Goal: Answer question/provide support: Share knowledge or assist other users

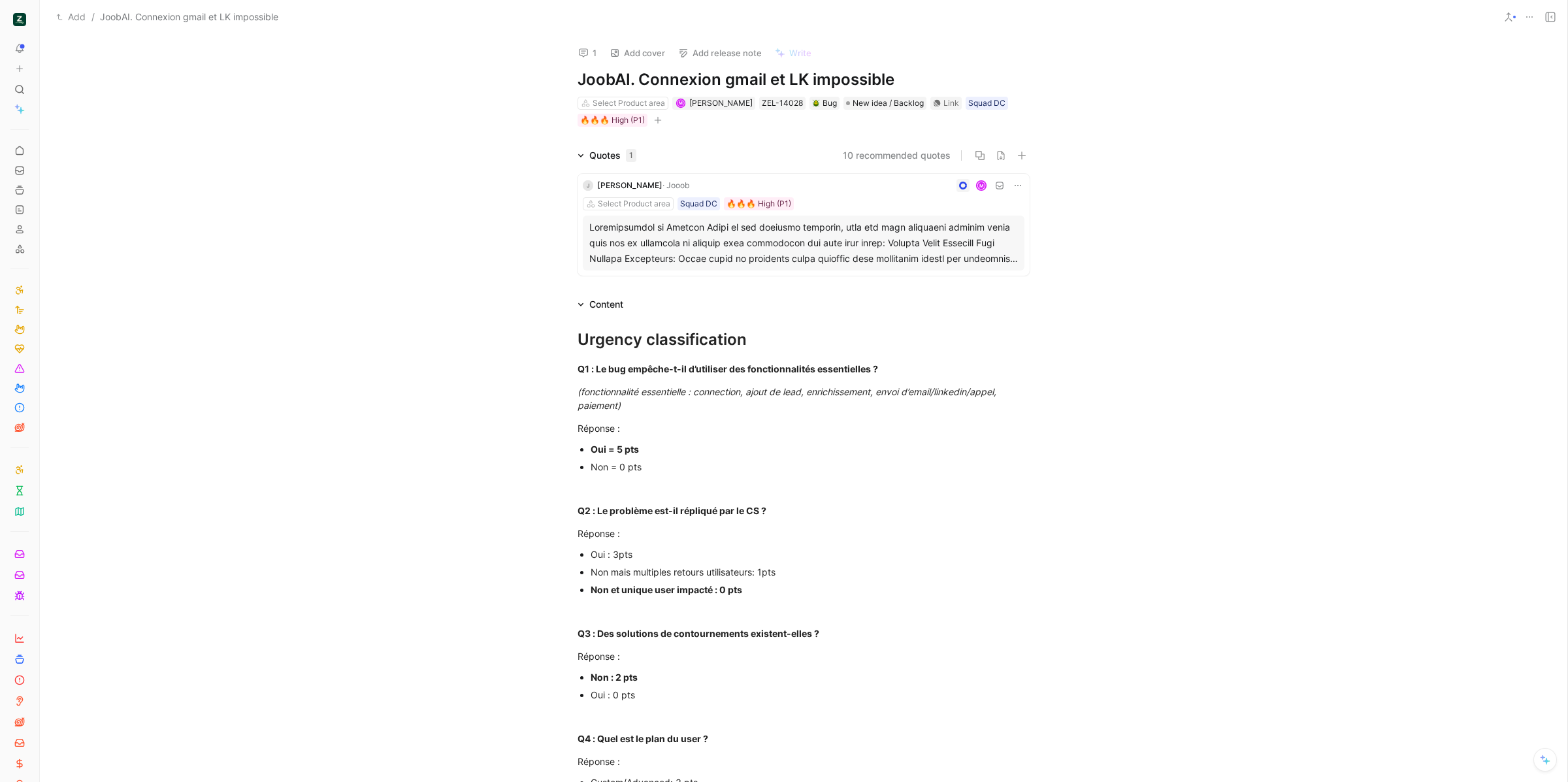
click at [1545, 11] on button at bounding box center [1549, 17] width 19 height 19
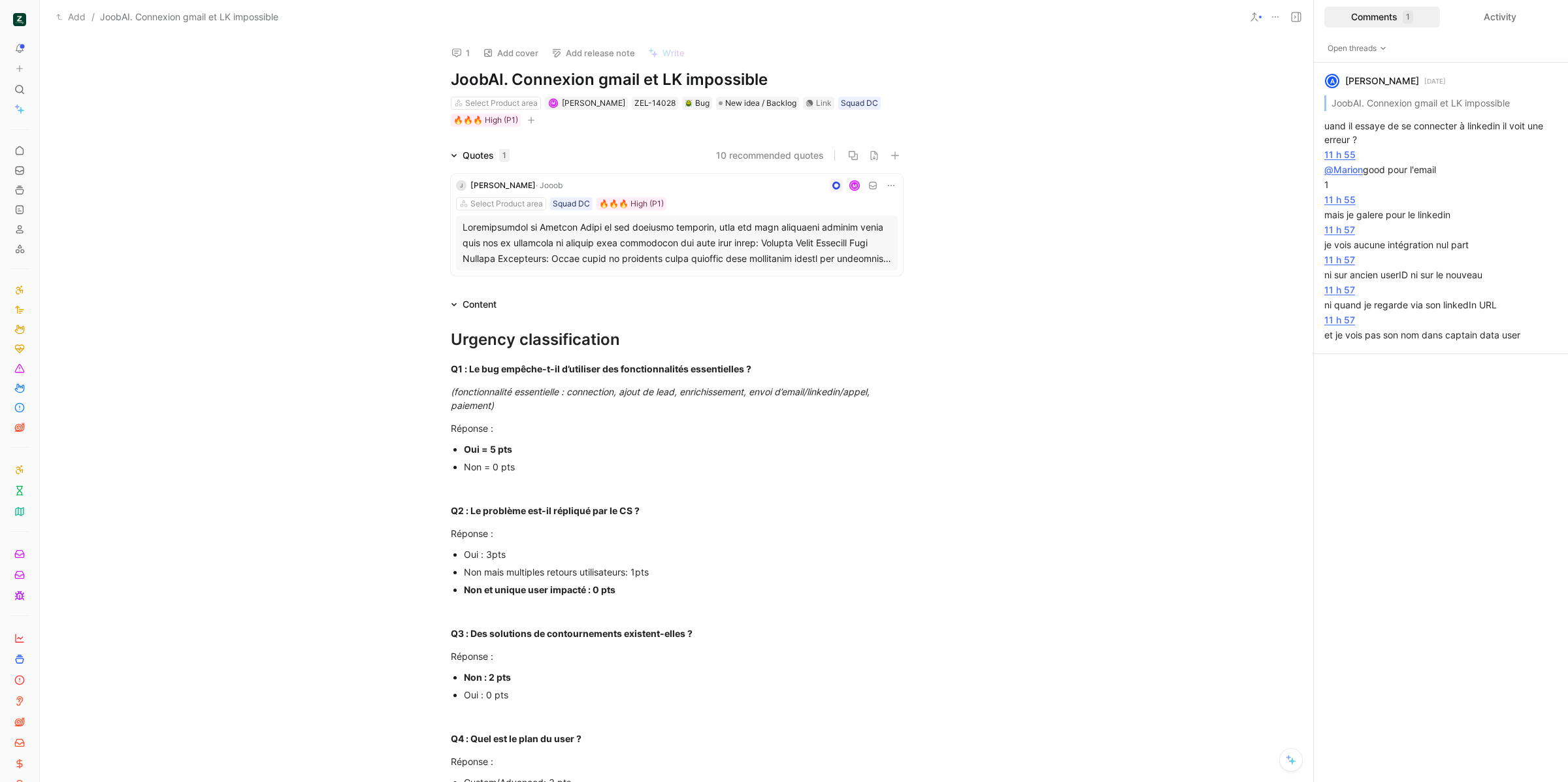
click at [1390, 12] on div "Comments 1" at bounding box center [1382, 17] width 116 height 21
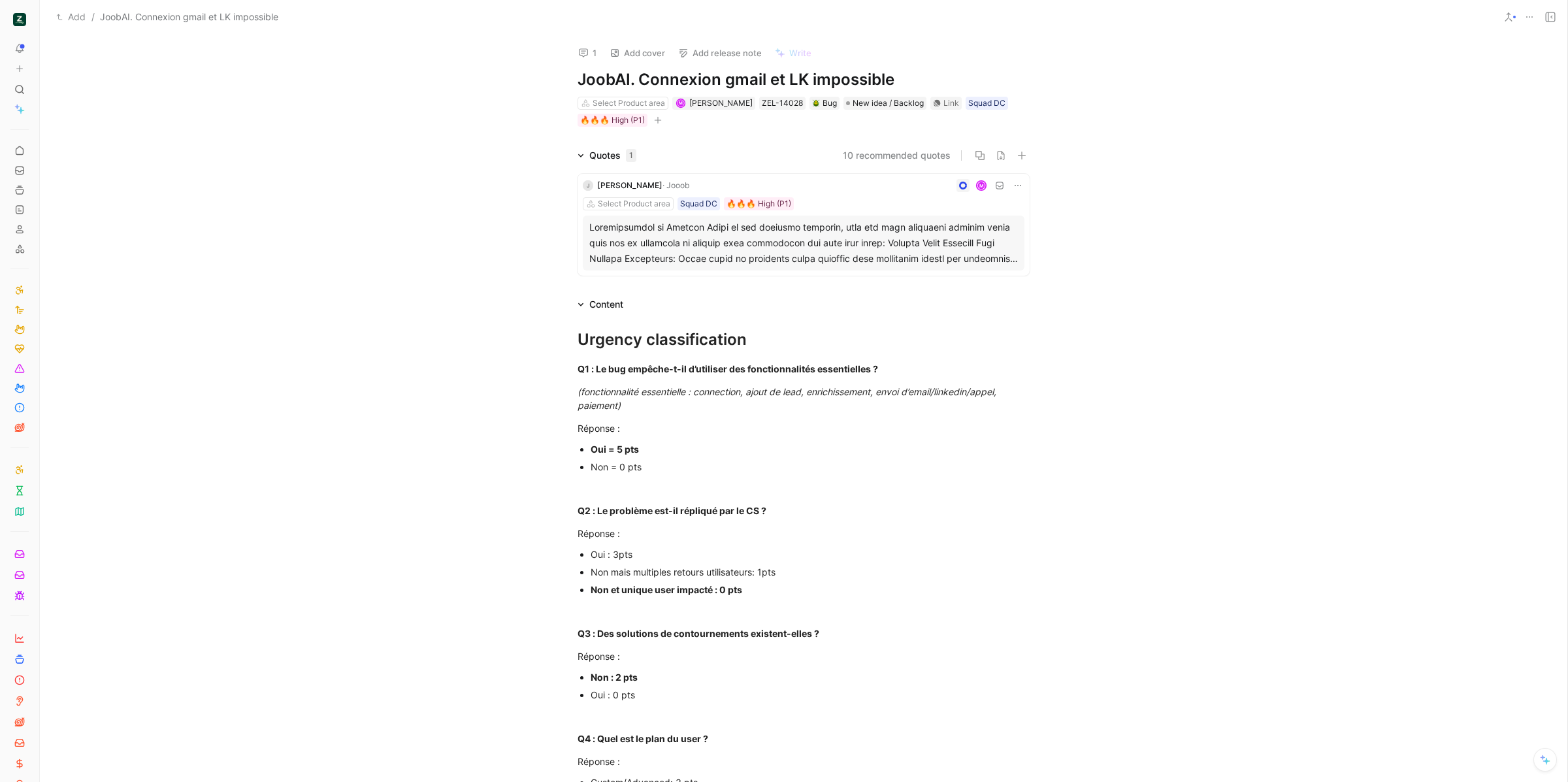
click at [1553, 19] on icon at bounding box center [1549, 17] width 11 height 11
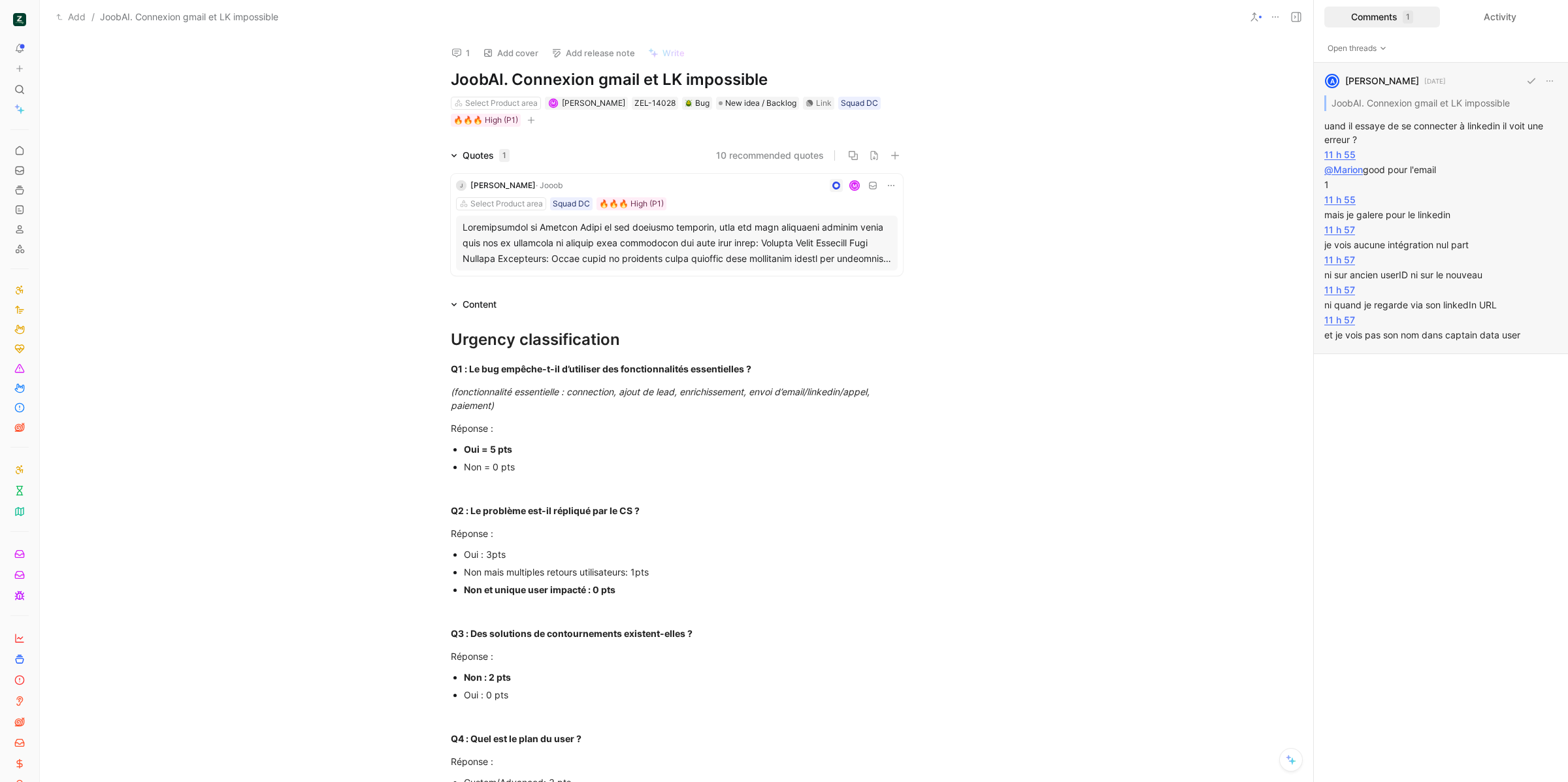
click at [1478, 206] on div "A Alexis Pradié 1 month ago JoobAI. Connexion gmail et LK impossible uand il es…" at bounding box center [1441, 208] width 254 height 291
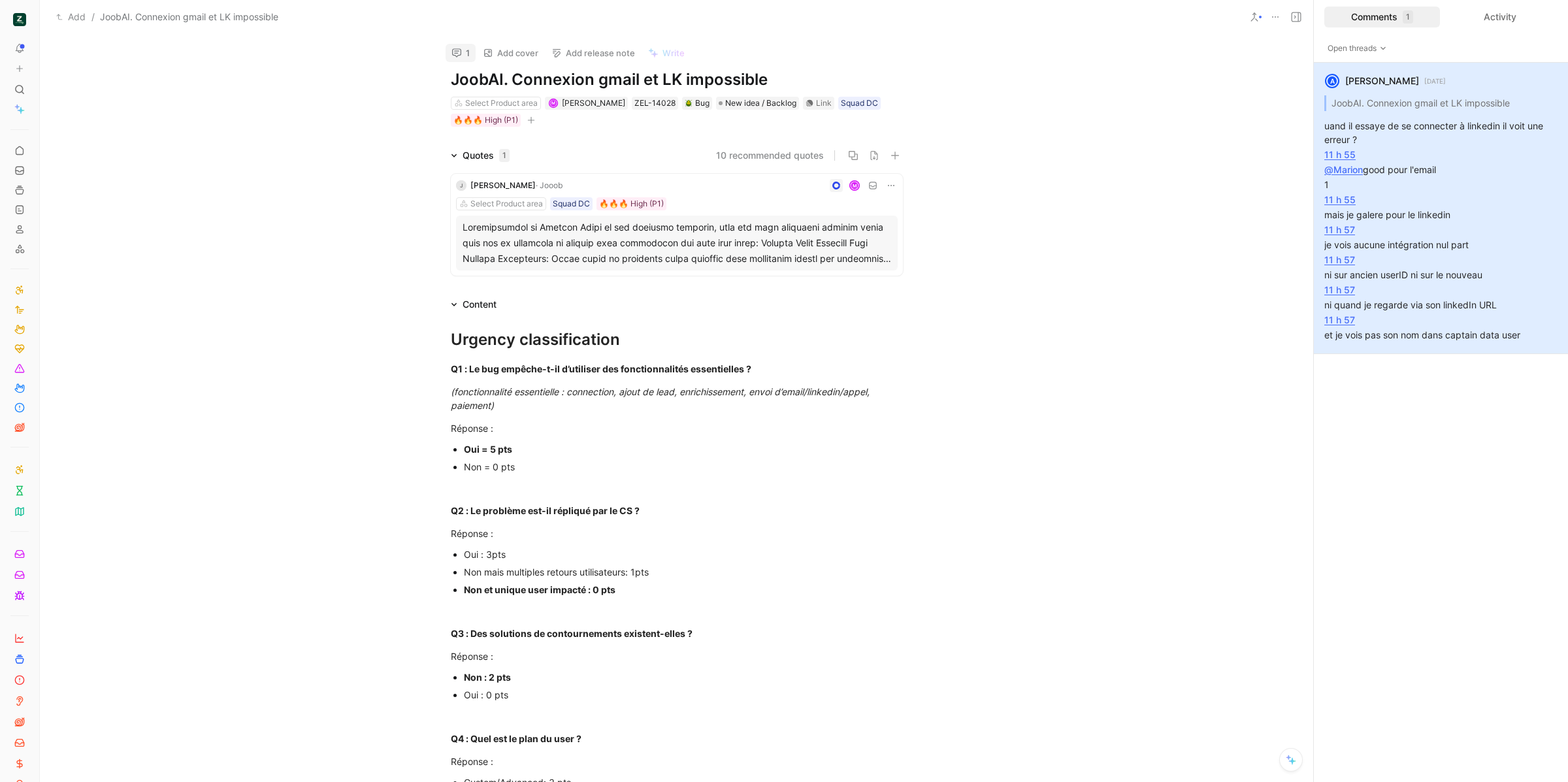
scroll to position [8, 0]
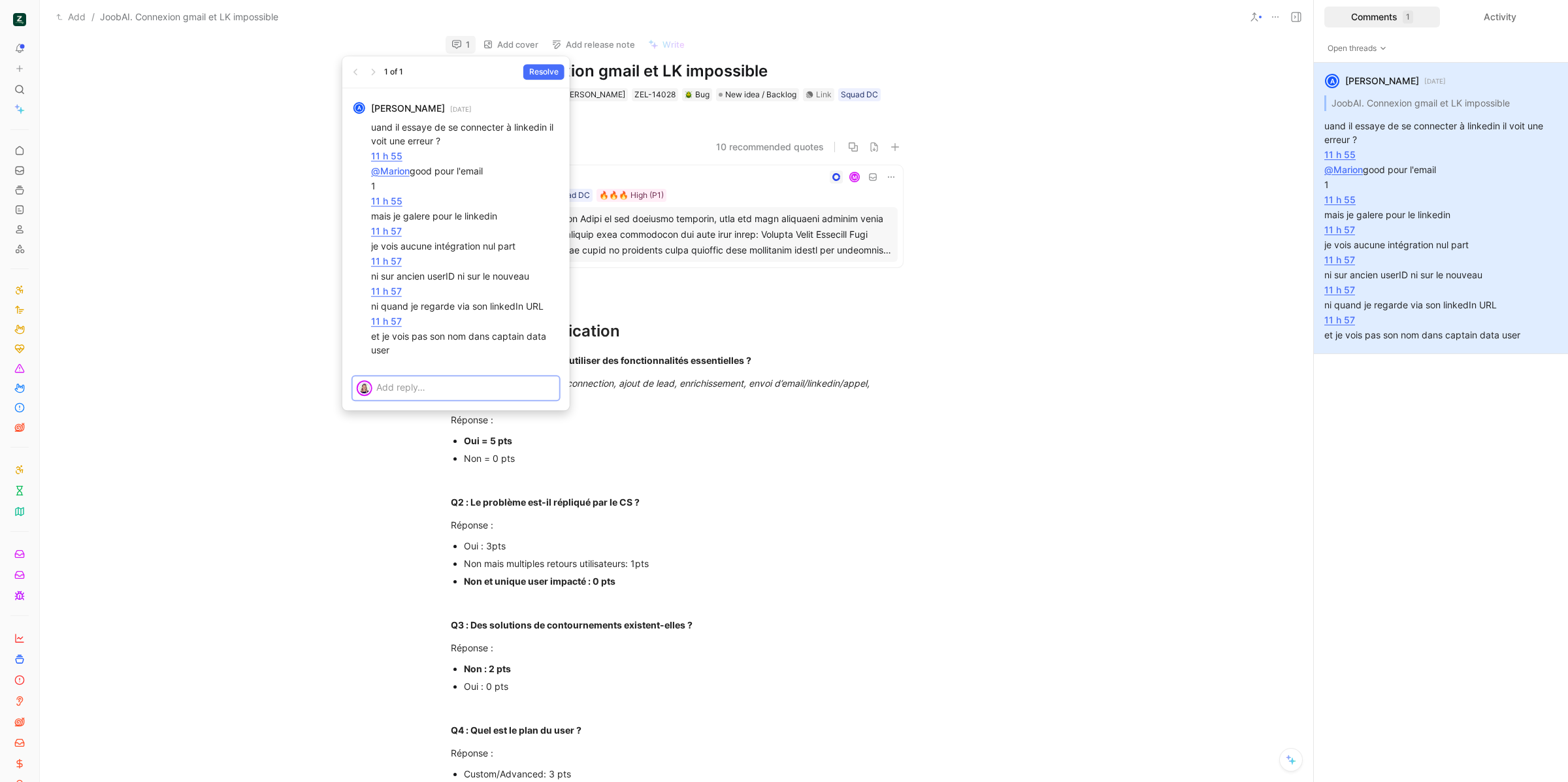
click at [425, 382] on p at bounding box center [465, 387] width 179 height 14
click at [546, 441] on span "Send" at bounding box center [539, 435] width 19 height 13
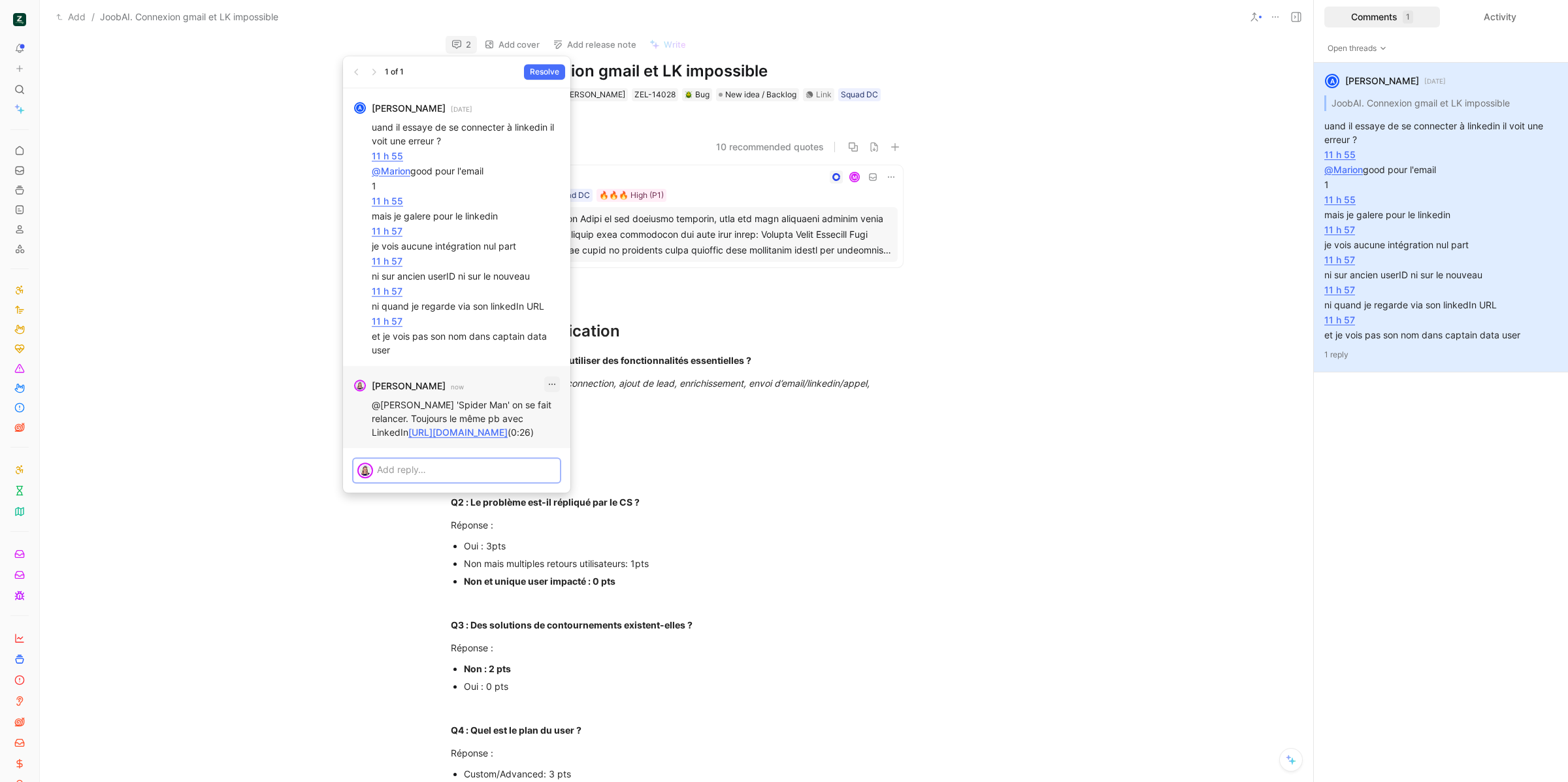
click at [546, 379] on icon "button" at bounding box center [551, 384] width 11 height 11
click at [550, 373] on div "Edit" at bounding box center [551, 374] width 62 height 15
drag, startPoint x: 448, startPoint y: 404, endPoint x: 355, endPoint y: 403, distance: 93.0
click at [355, 403] on div "@Alexis 'Spider Man' on se fait relancer. Toujours le même pb avec LinkedIn htt…" at bounding box center [457, 419] width 206 height 49
click at [550, 462] on button "Save" at bounding box center [541, 454] width 31 height 15
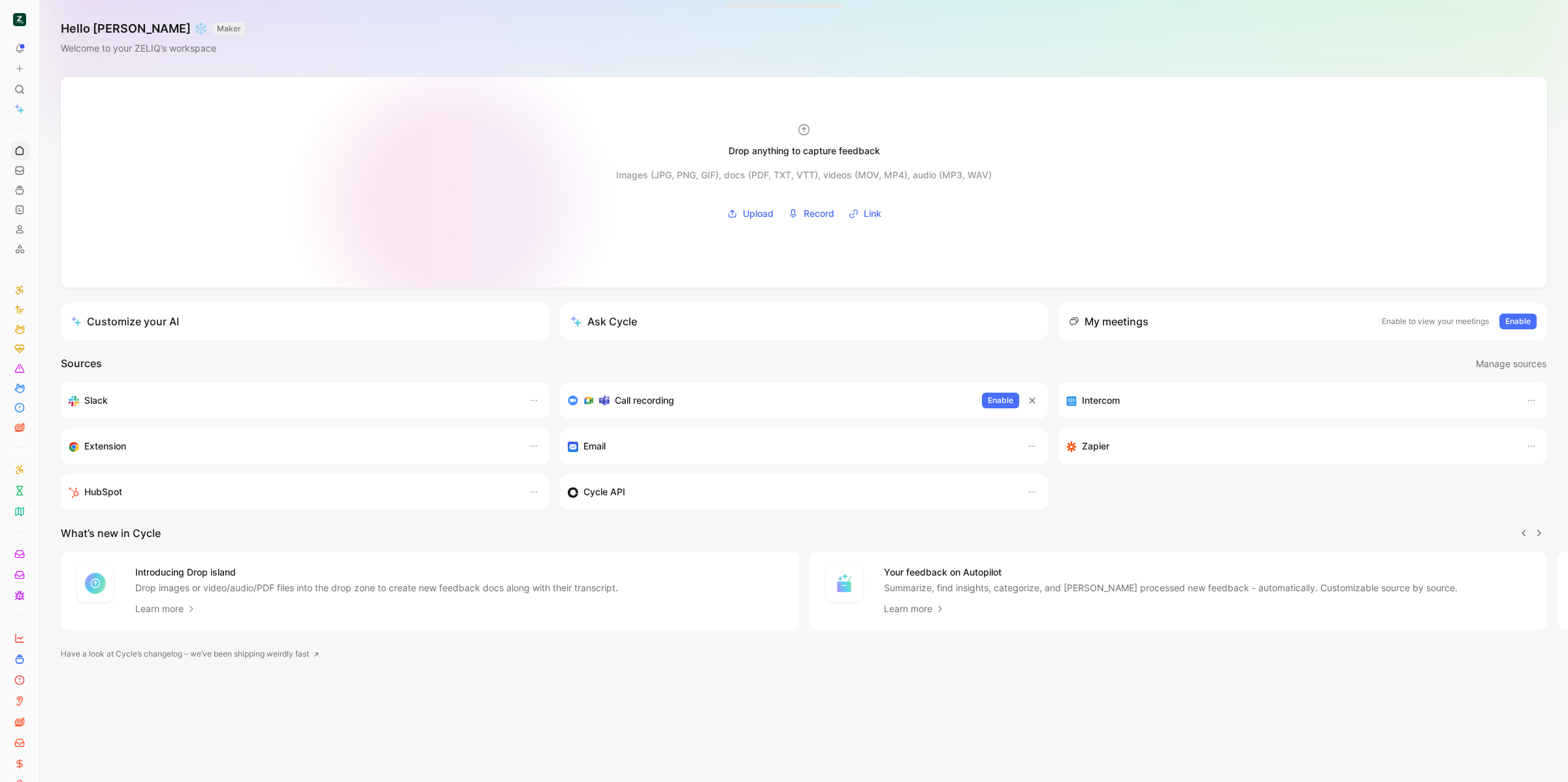
scroll to position [0, 1]
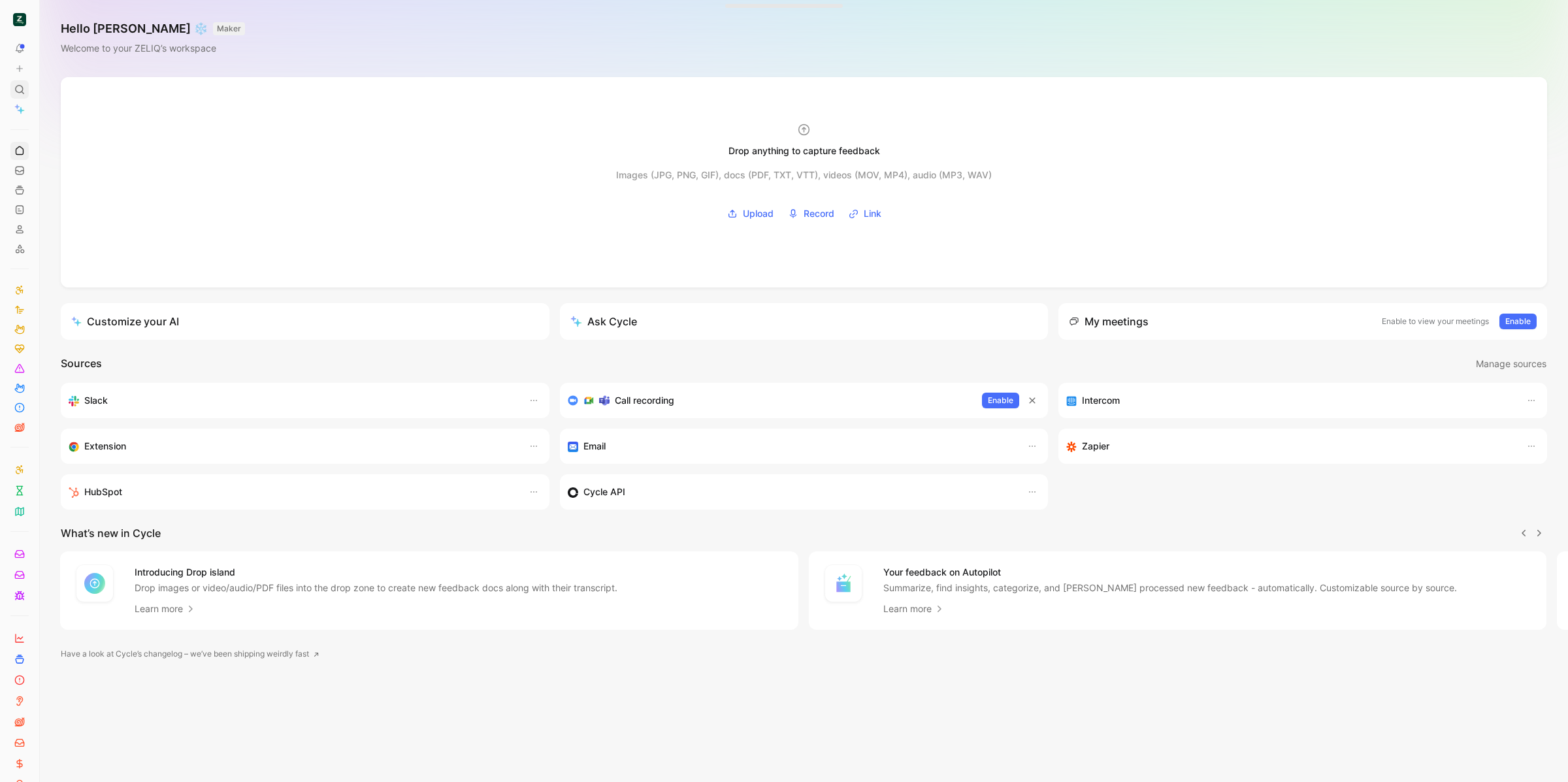
click at [22, 99] on div at bounding box center [19, 89] width 19 height 19
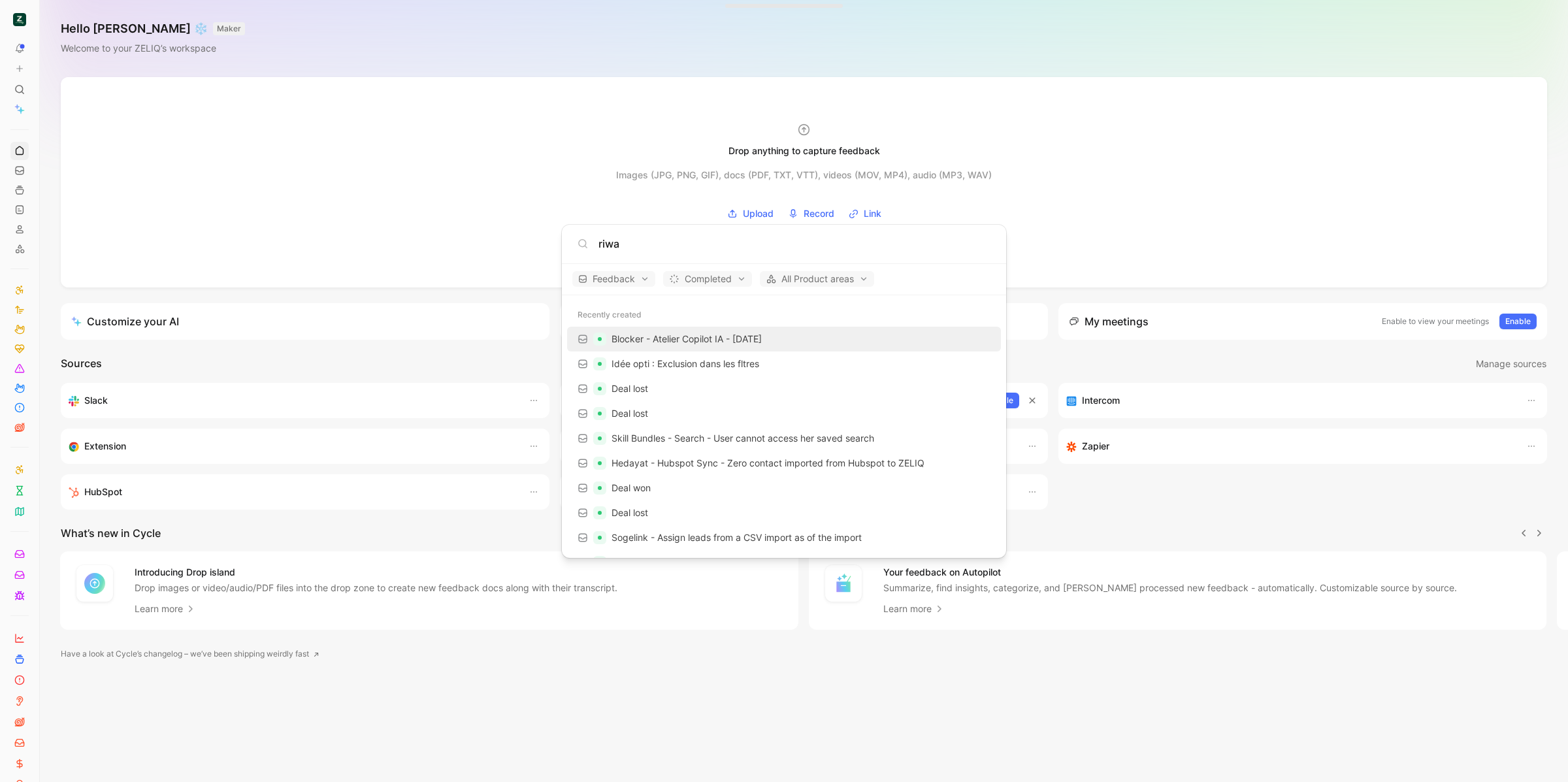
type input "riwa"
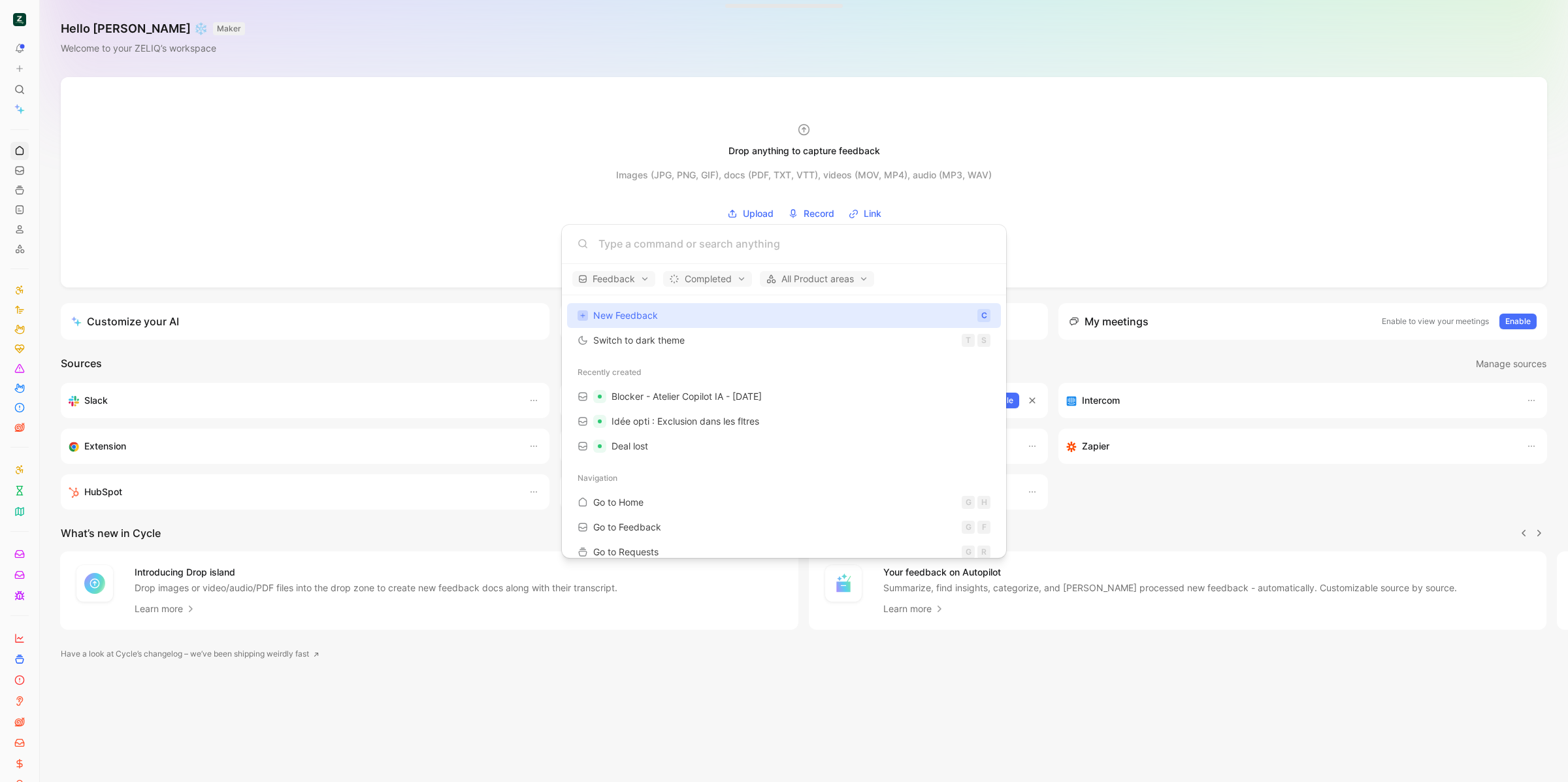
click at [23, 70] on body "To pick up a draggable item, press the space bar. While dragging, use the arrow…" at bounding box center [784, 391] width 1568 height 782
click at [18, 70] on icon at bounding box center [19, 68] width 9 height 9
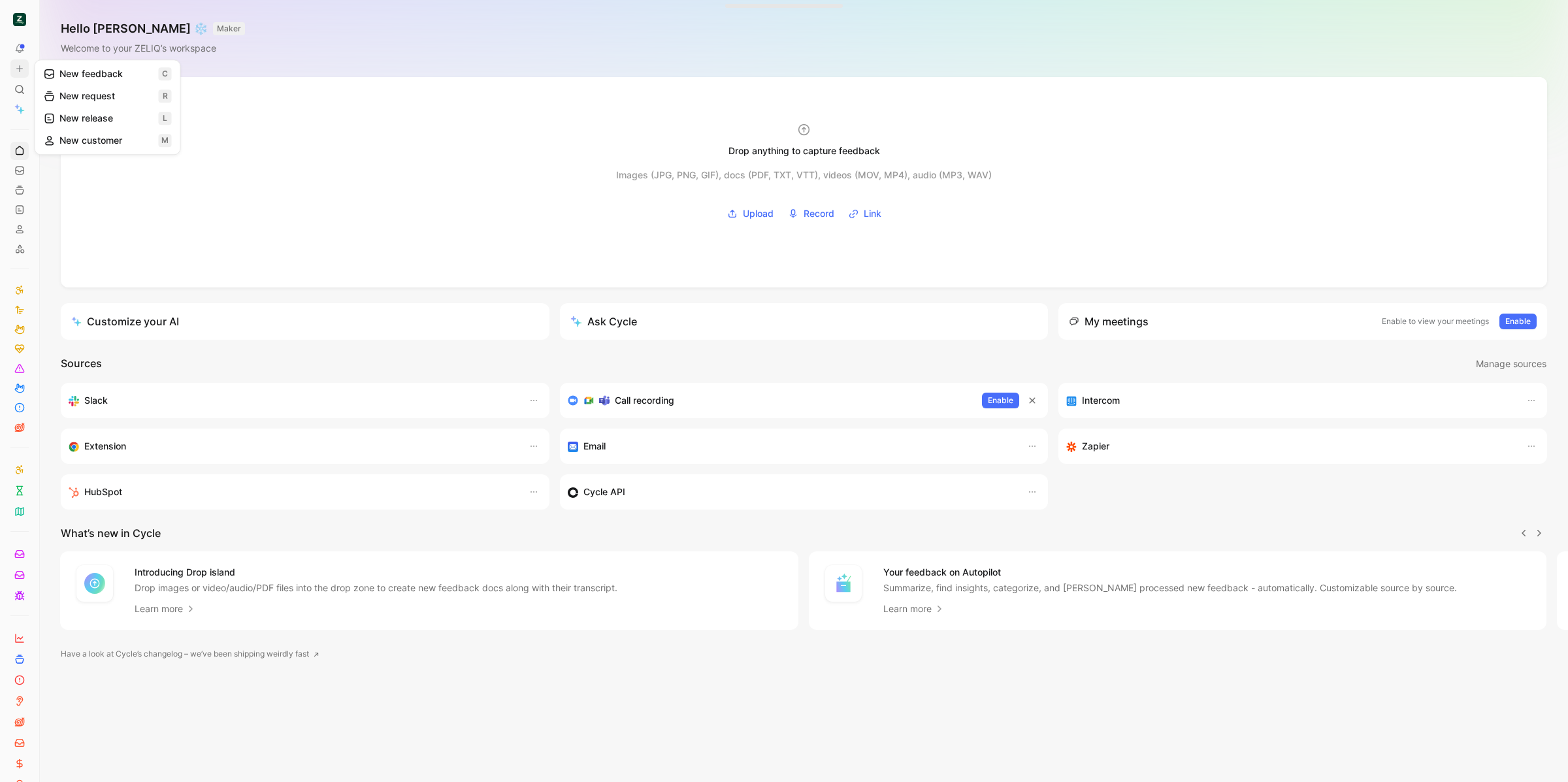
click at [60, 68] on button "New feedback c" at bounding box center [108, 73] width 140 height 22
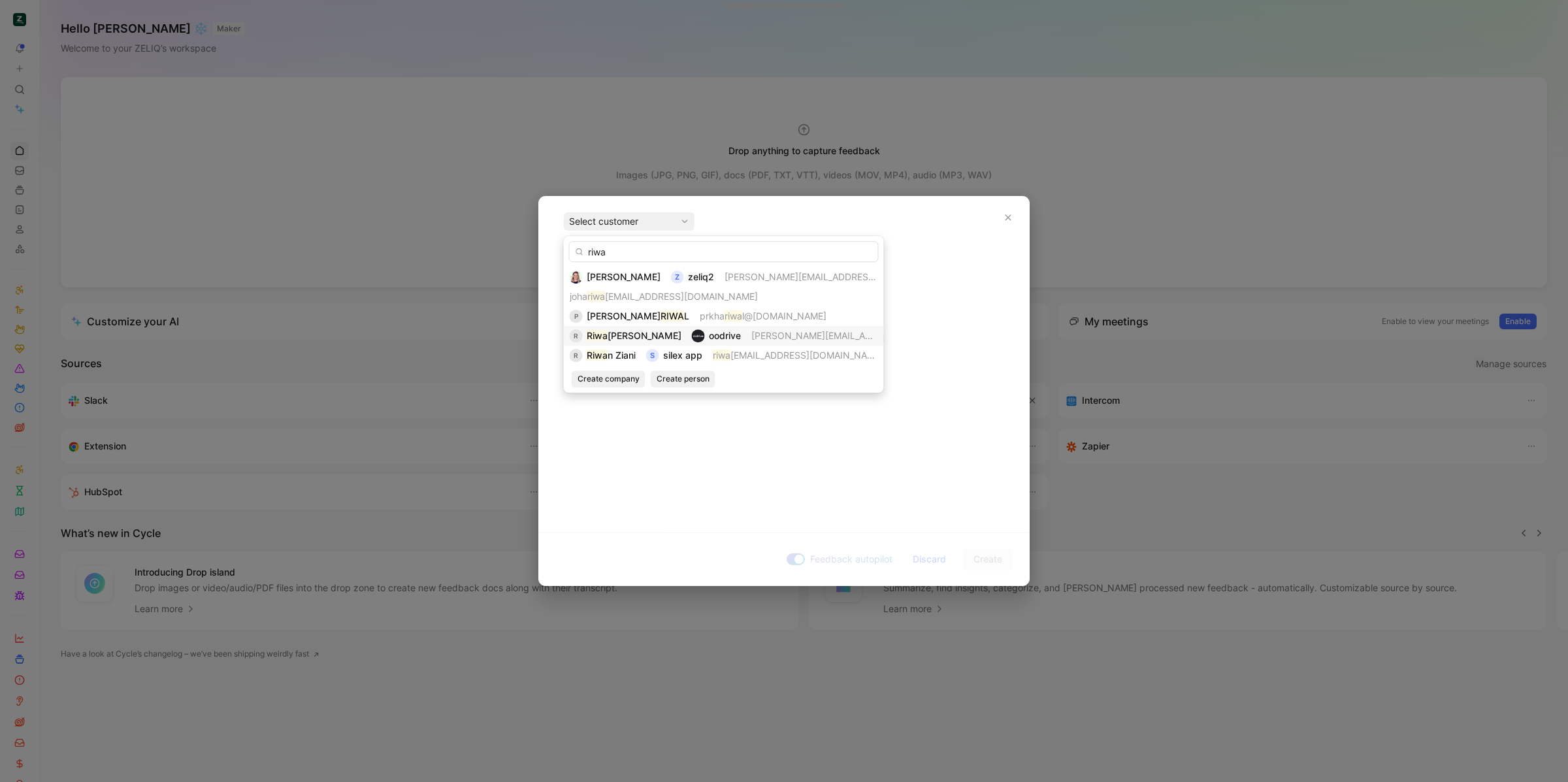
type input "riwa"
click at [751, 342] on span "[PERSON_NAME][EMAIL_ADDRESS][DOMAIN_NAME]" at bounding box center [814, 335] width 127 height 15
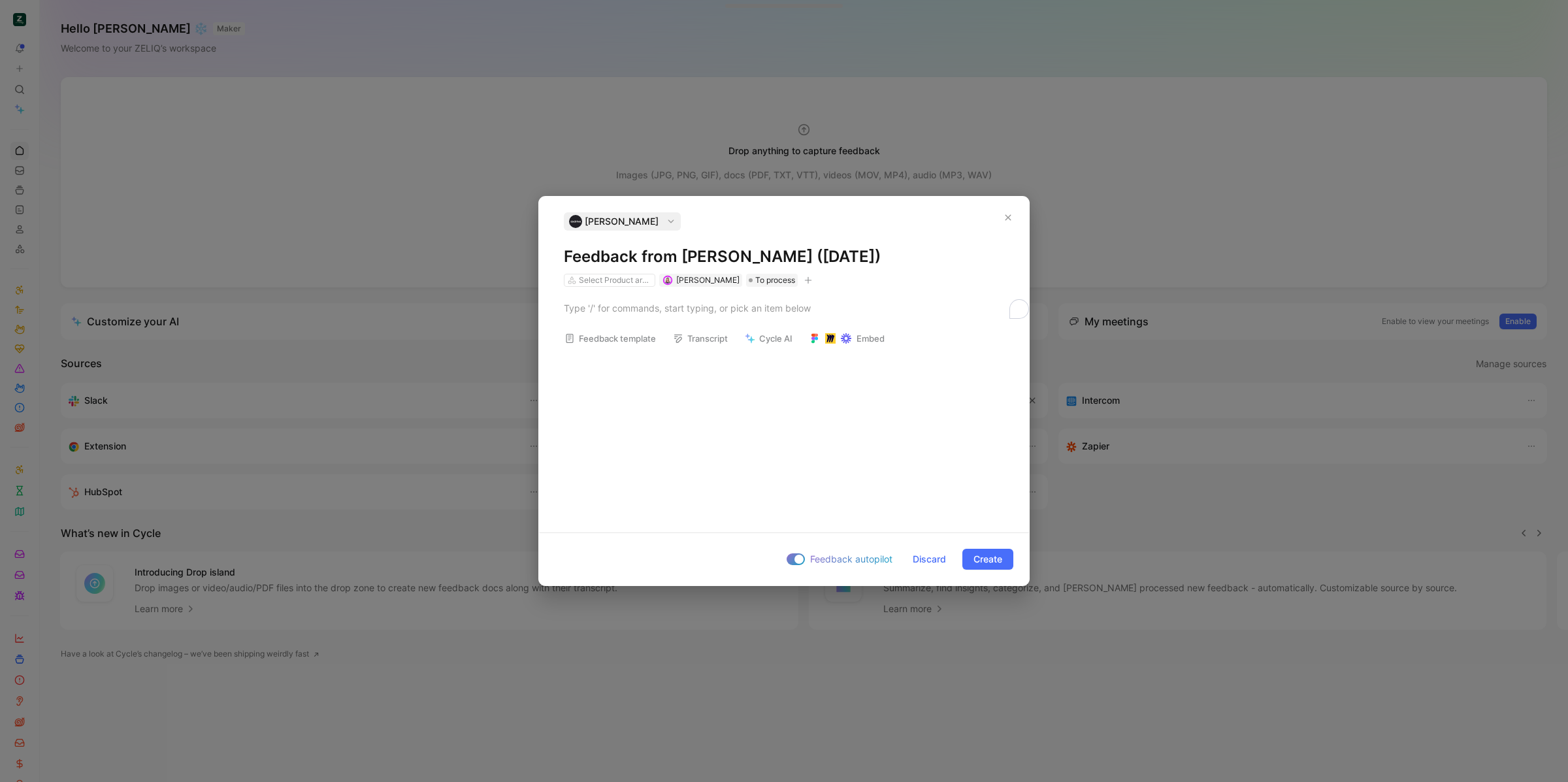
click at [709, 257] on h1 "Feedback from [PERSON_NAME] ([DATE])" at bounding box center [784, 257] width 440 height 21
click at [803, 279] on button "button" at bounding box center [808, 280] width 13 height 13
click at [721, 406] on span "Squad concerned" at bounding box center [682, 410] width 76 height 11
click at [763, 370] on div at bounding box center [759, 372] width 19 height 12
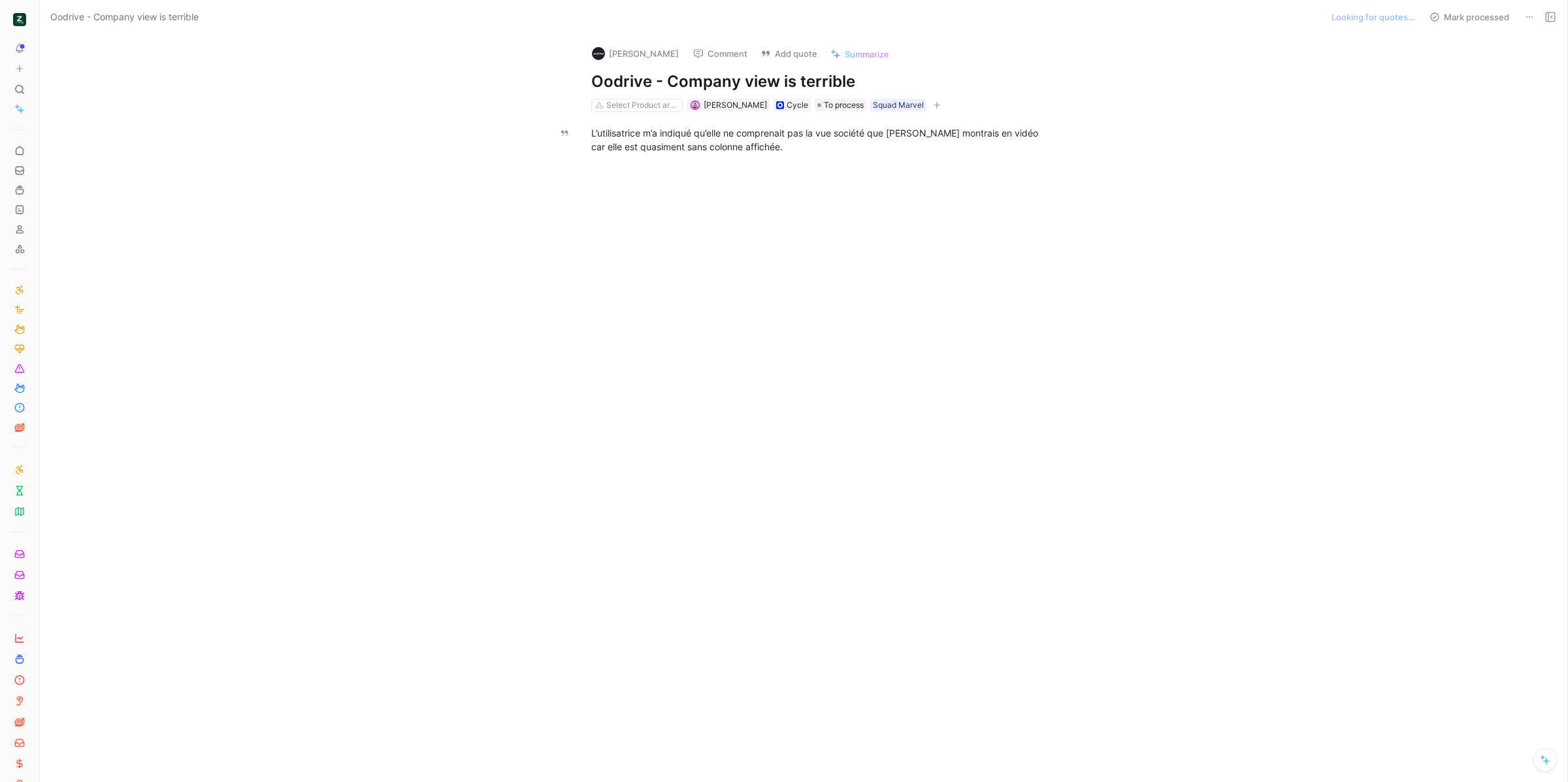
click at [739, 181] on div at bounding box center [817, 285] width 1500 height 235
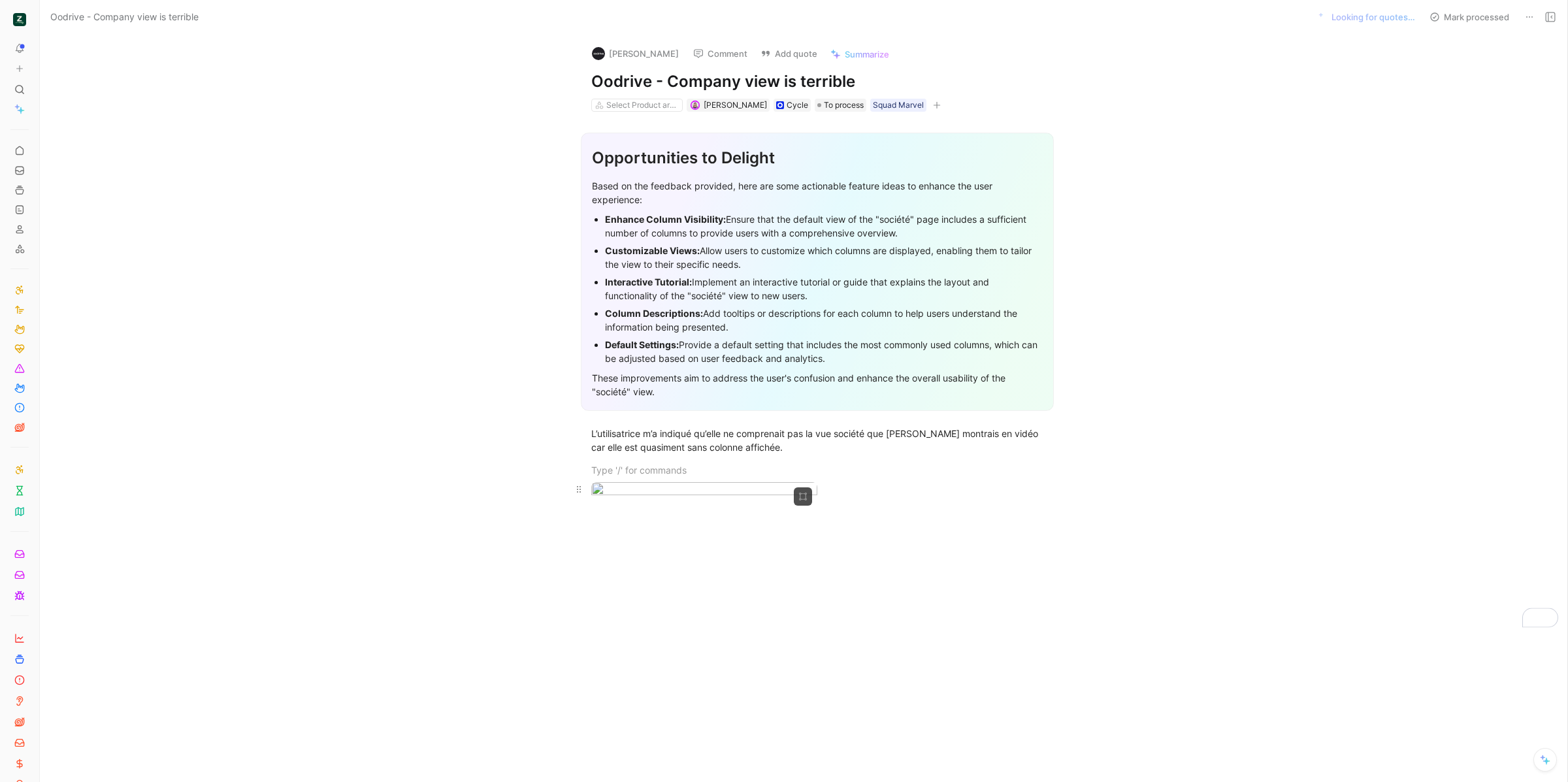
click at [651, 552] on body "To pick up a draggable item, press the space bar. While dragging, use the arrow…" at bounding box center [784, 391] width 1568 height 782
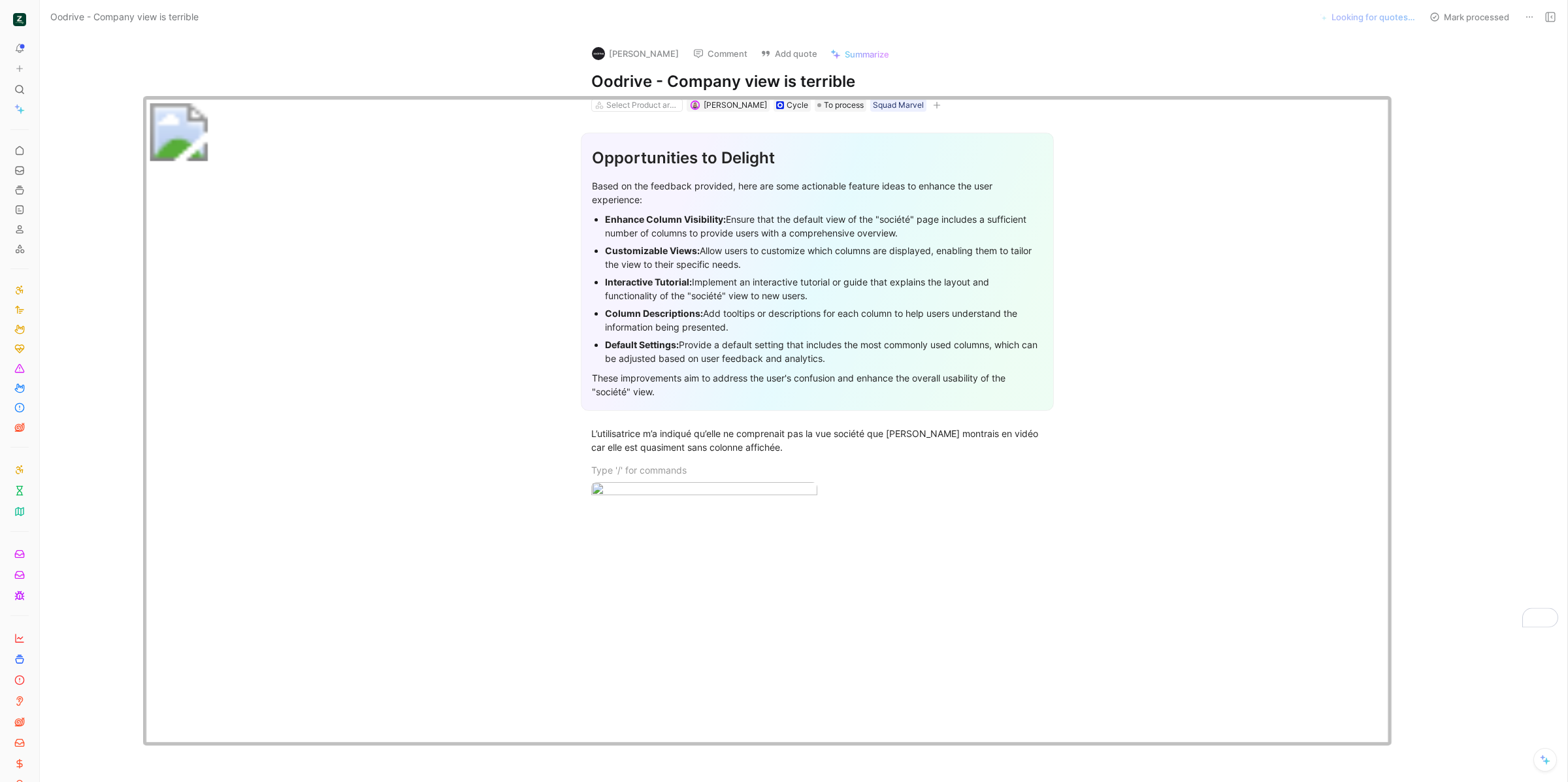
click at [1552, 781] on div at bounding box center [784, 782] width 1568 height 0
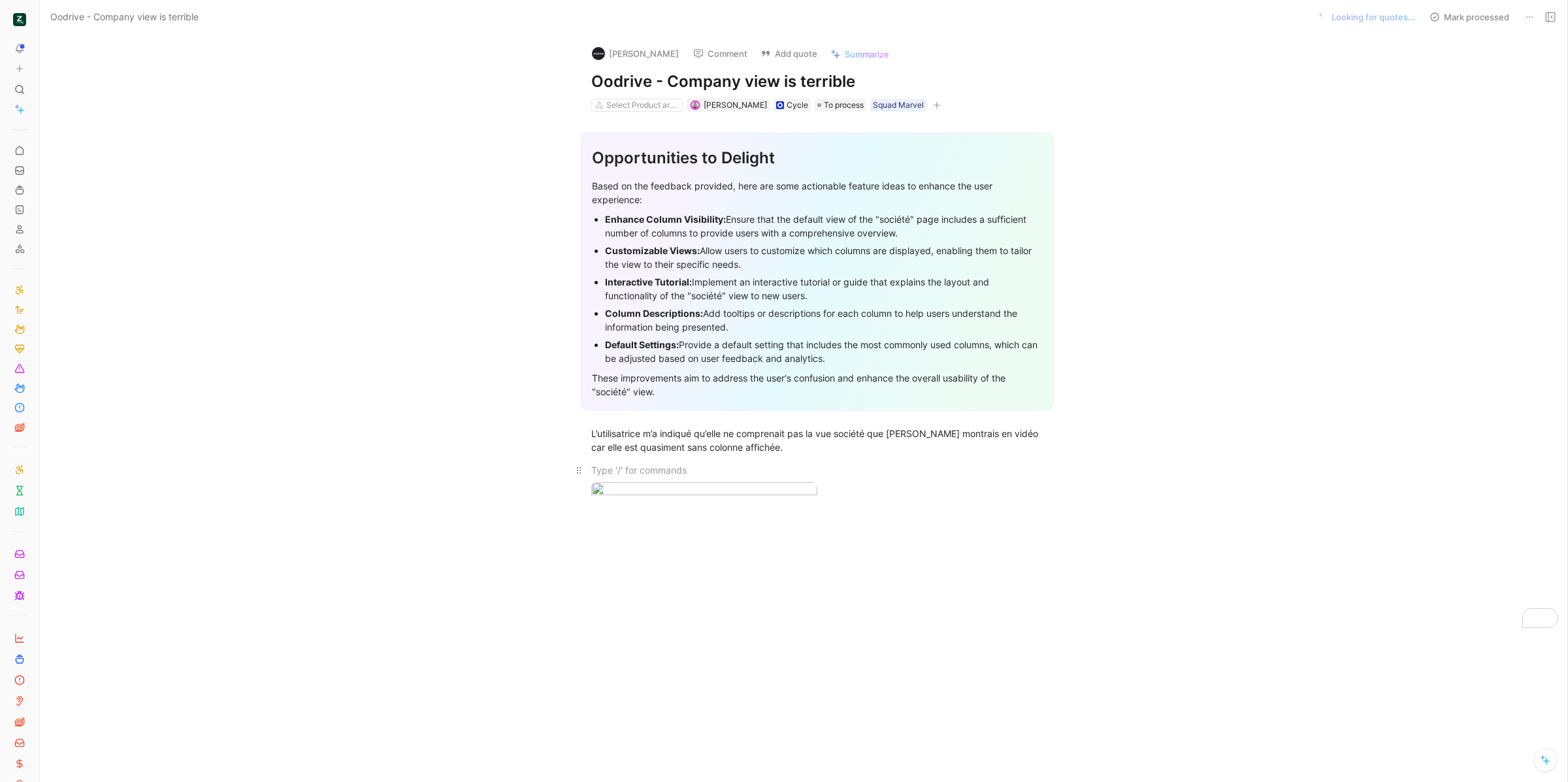
click at [817, 471] on div "To enrich screen reader interactions, please activate Accessibility in Grammarl…" at bounding box center [817, 470] width 452 height 14
click at [757, 556] on body "To pick up a draggable item, press the space bar. While dragging, use the arrow…" at bounding box center [784, 391] width 1568 height 782
drag, startPoint x: 879, startPoint y: 80, endPoint x: 797, endPoint y: 83, distance: 82.1
click at [797, 83] on h1 "Oodrive - Company view is terrible" at bounding box center [817, 82] width 452 height 21
